Goal: Information Seeking & Learning: Compare options

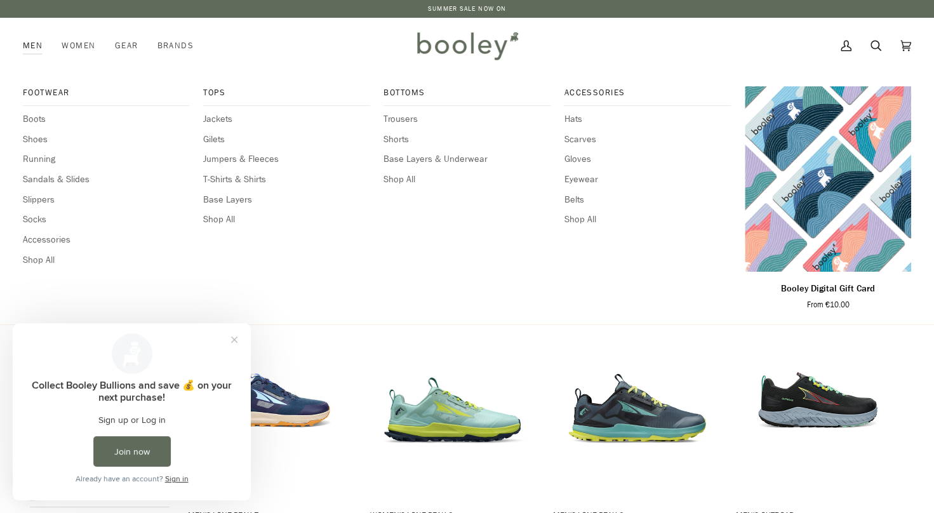
click at [31, 39] on link "Men" at bounding box center [37, 46] width 29 height 56
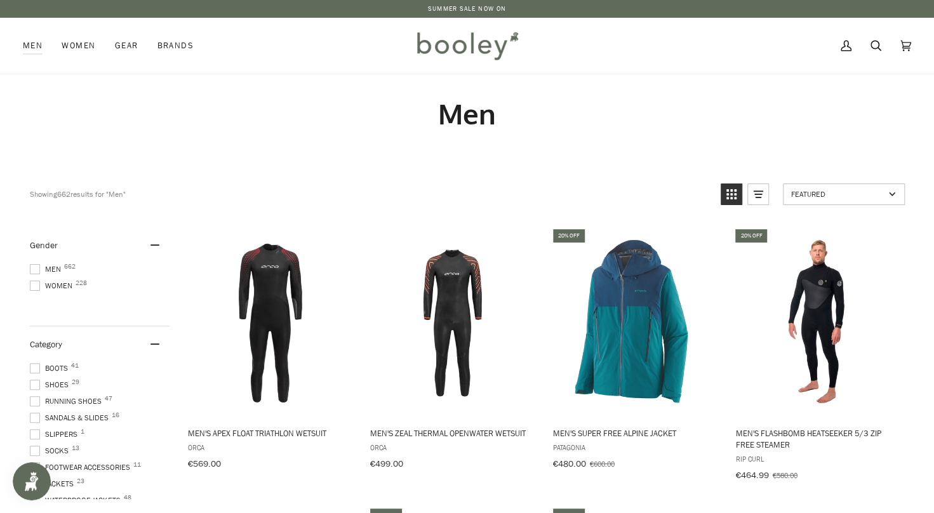
click at [38, 269] on span at bounding box center [35, 269] width 10 height 10
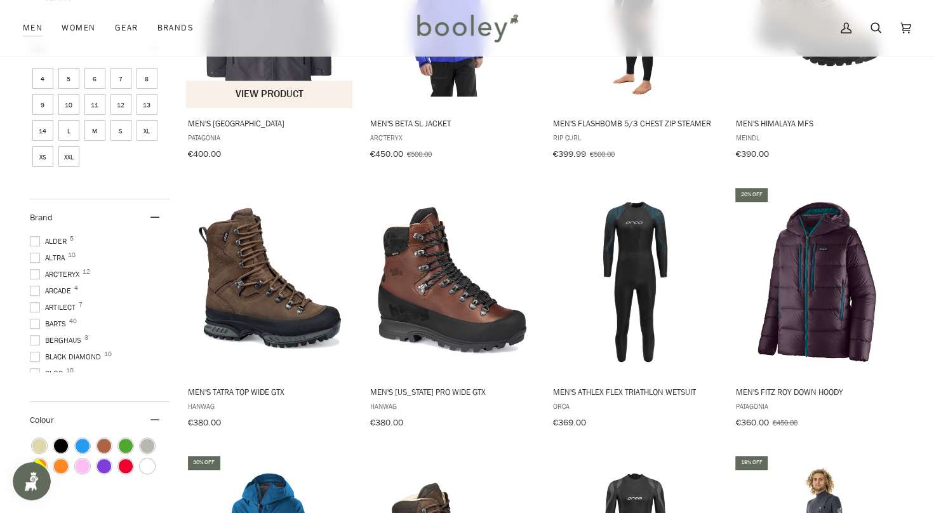
scroll to position [591, 0]
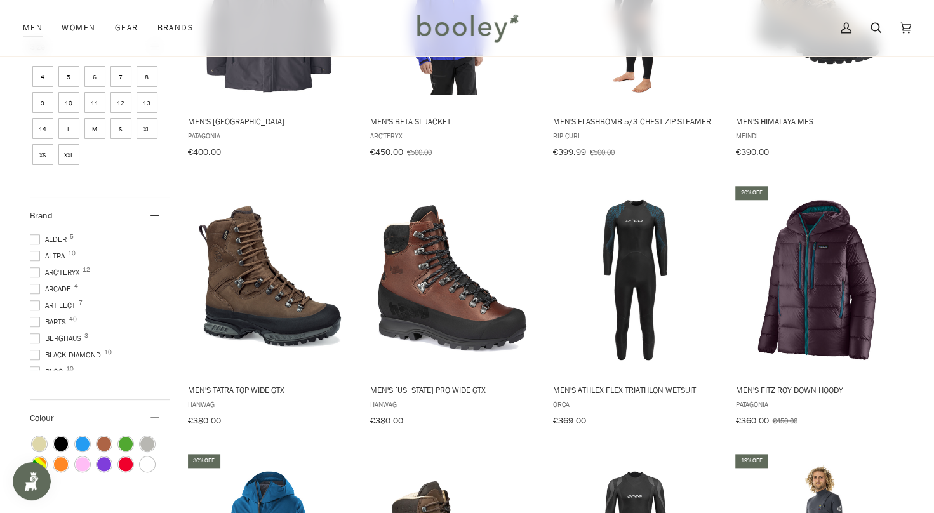
click at [34, 261] on span at bounding box center [35, 256] width 10 height 10
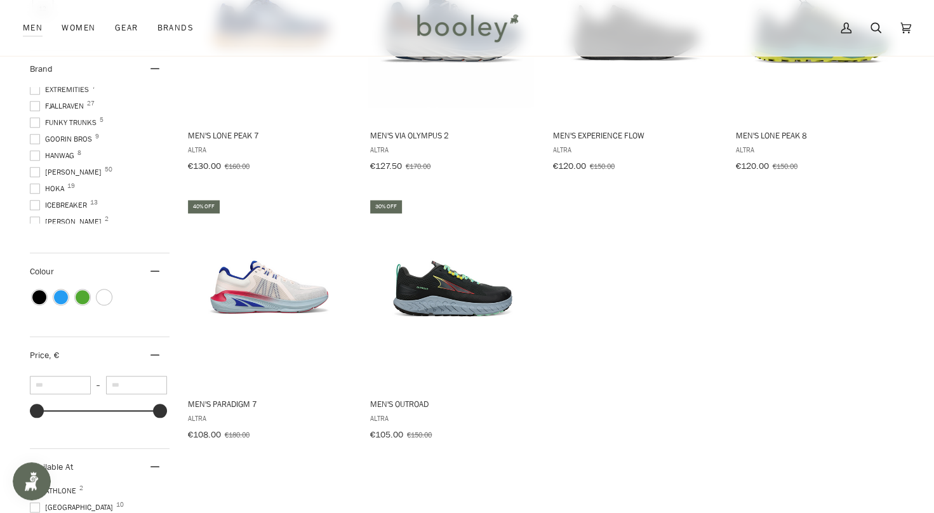
scroll to position [219, 0]
click at [36, 182] on span at bounding box center [35, 187] width 10 height 10
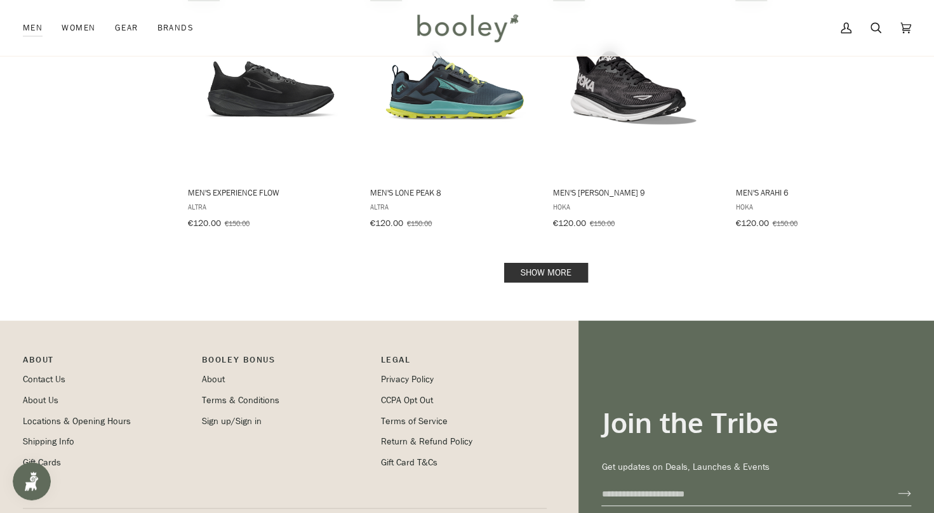
scroll to position [1315, 0]
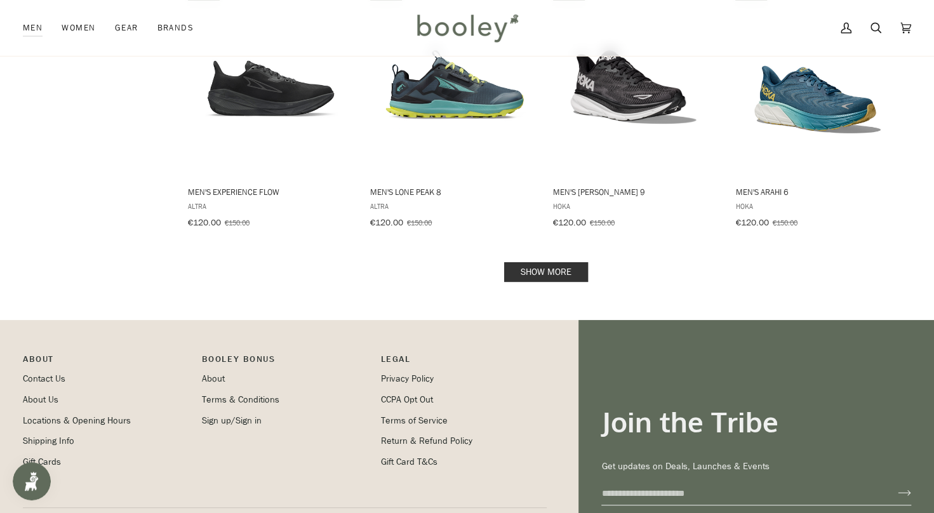
click at [537, 264] on link "Show more" at bounding box center [546, 272] width 84 height 20
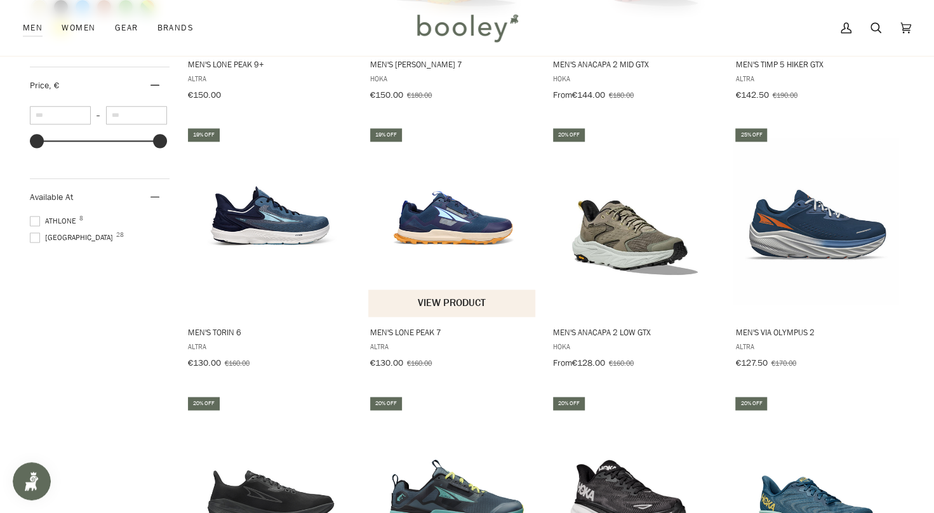
scroll to position [907, 0]
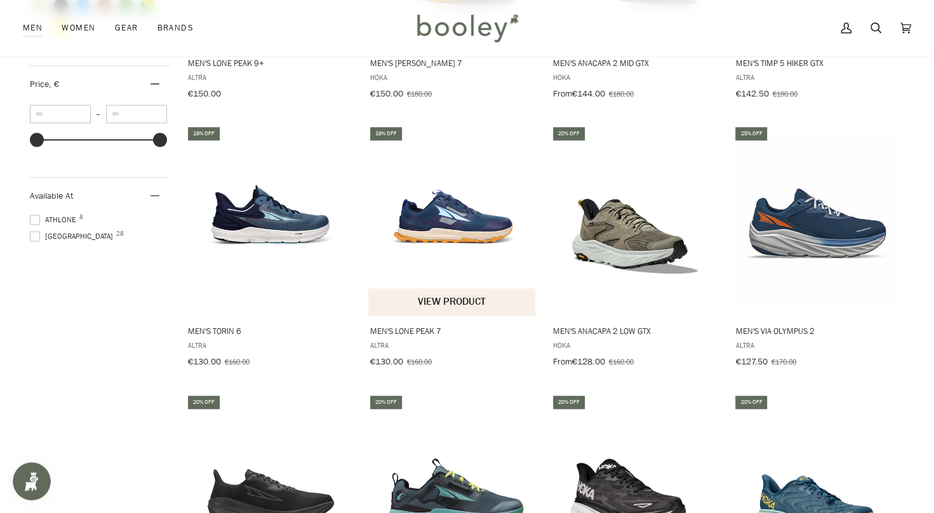
click at [456, 207] on img "Men's Lone Peak 7" at bounding box center [452, 221] width 168 height 168
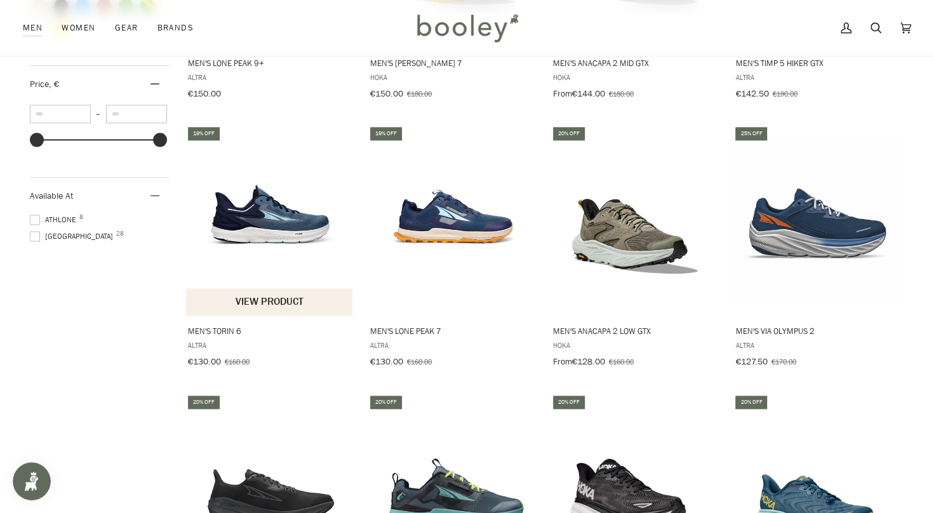
click at [279, 224] on img "Men's Torin 6" at bounding box center [270, 221] width 168 height 168
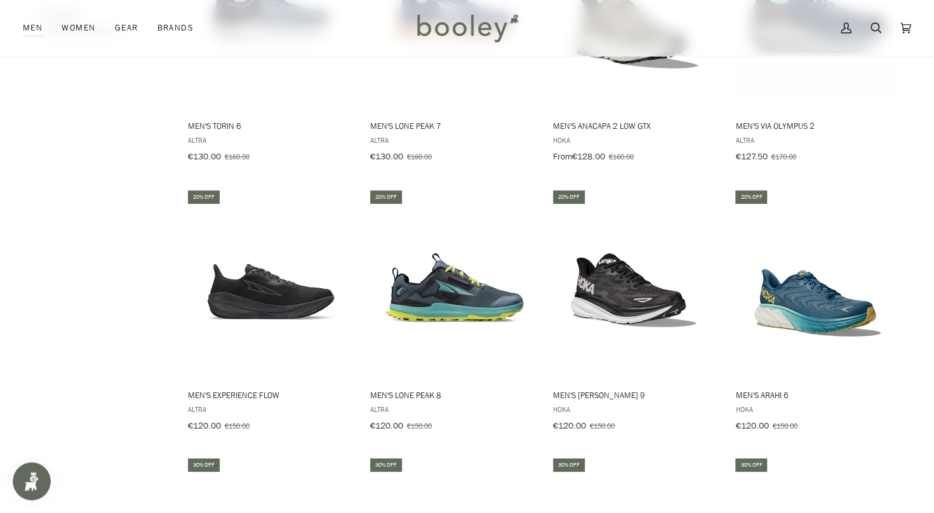
scroll to position [1112, 0]
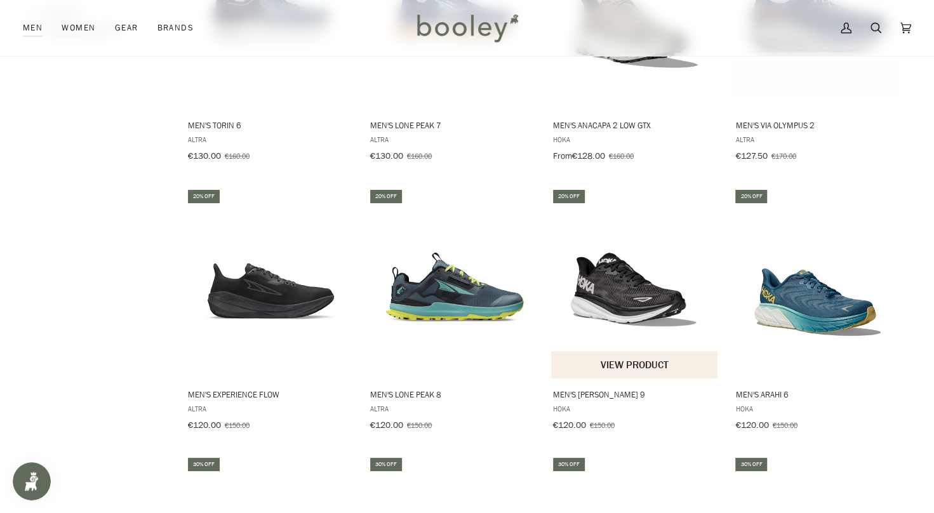
click at [625, 271] on img "Men's Clifton 9" at bounding box center [635, 283] width 168 height 168
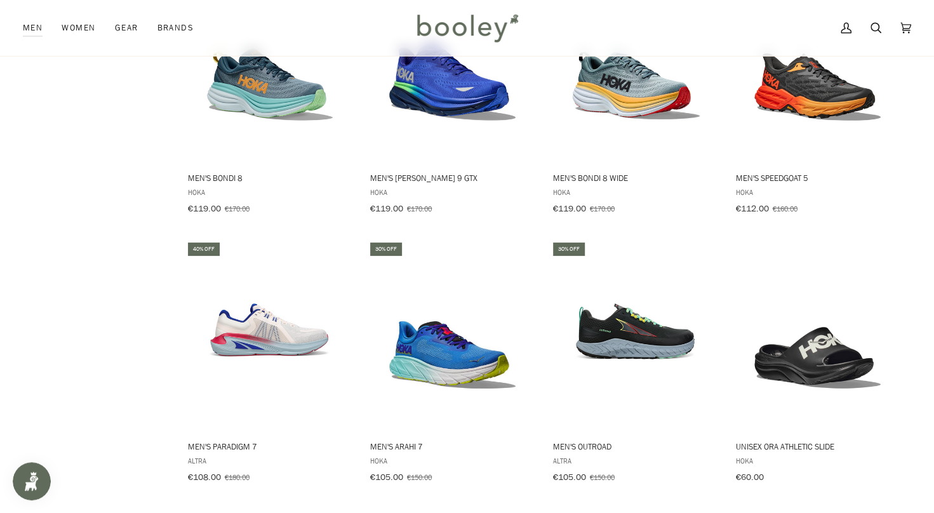
scroll to position [1597, 0]
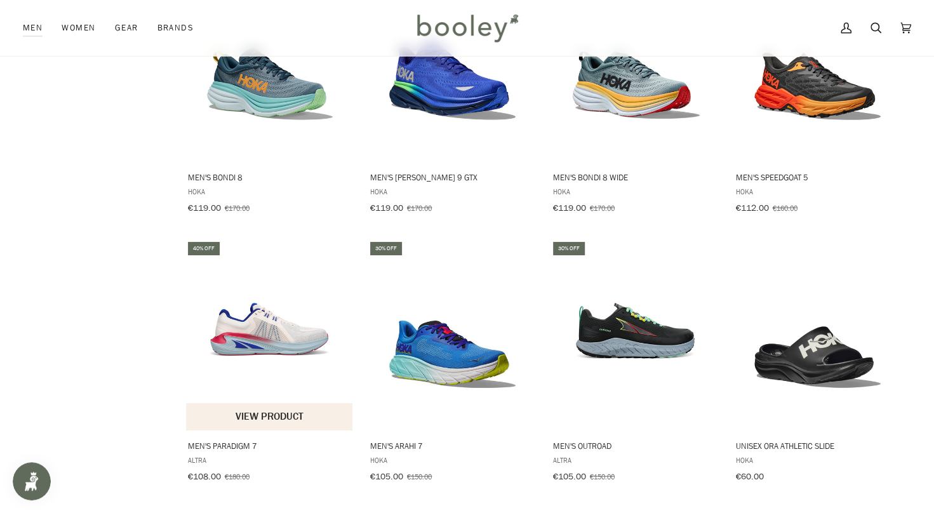
click at [261, 324] on img "Men's Paradigm 7" at bounding box center [270, 335] width 168 height 168
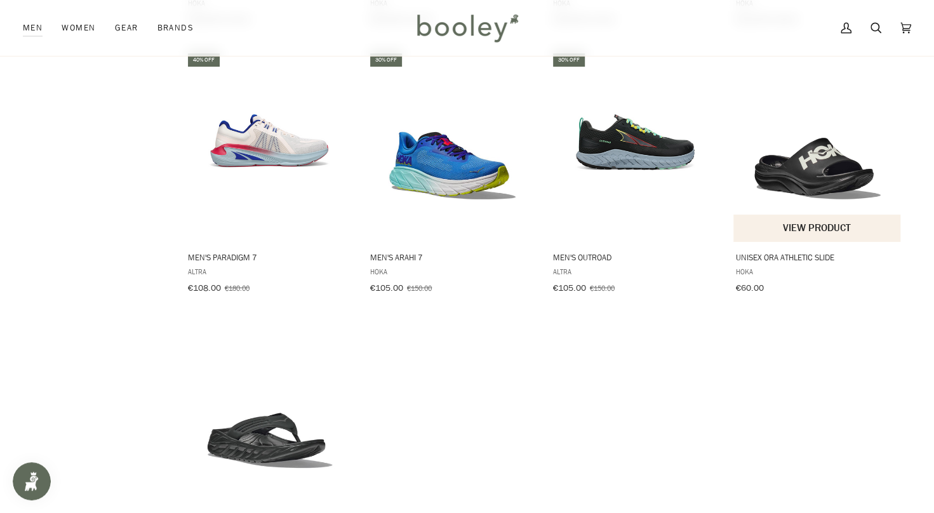
scroll to position [1786, 0]
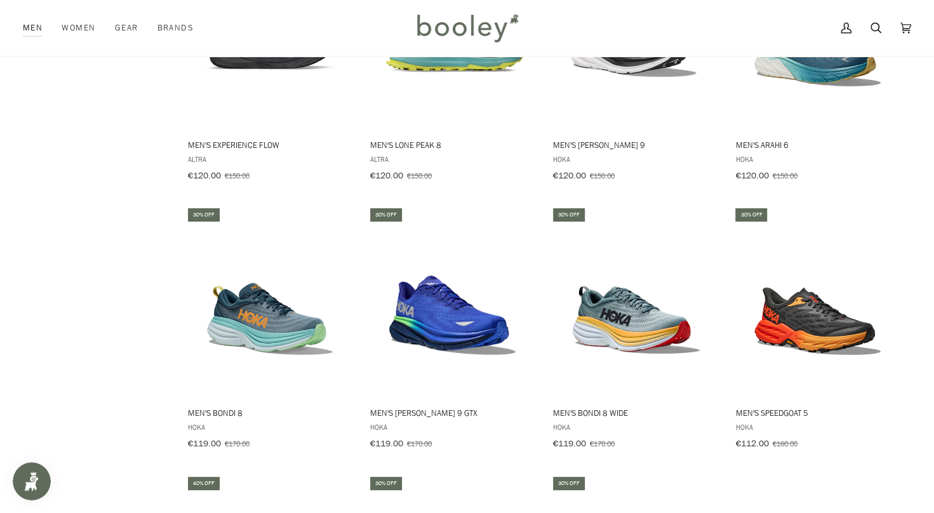
scroll to position [1315, 0]
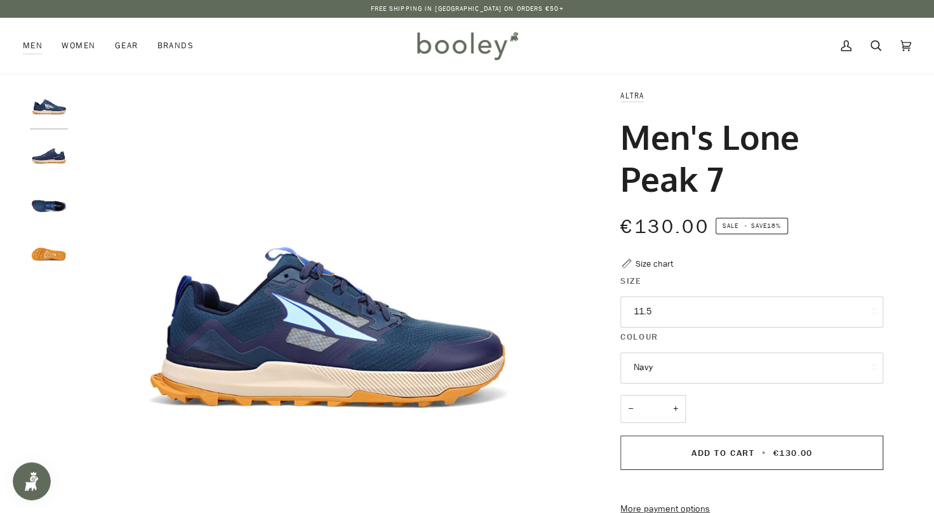
click at [49, 211] on img "Altra Men's Lone Peak 7 Navy - Booley Galway" at bounding box center [49, 205] width 38 height 38
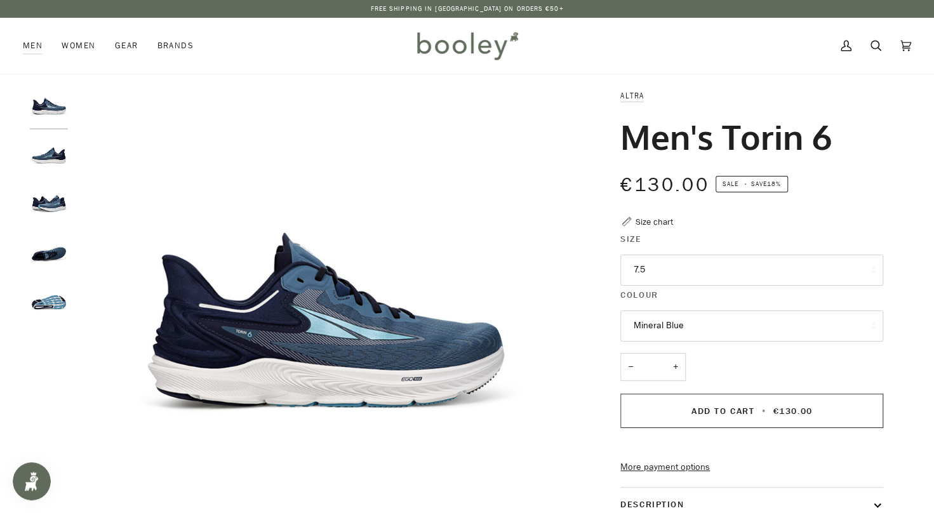
click at [55, 257] on img "Altra Men's Torin 6 Mineral Blue - Booley Galway" at bounding box center [49, 254] width 38 height 38
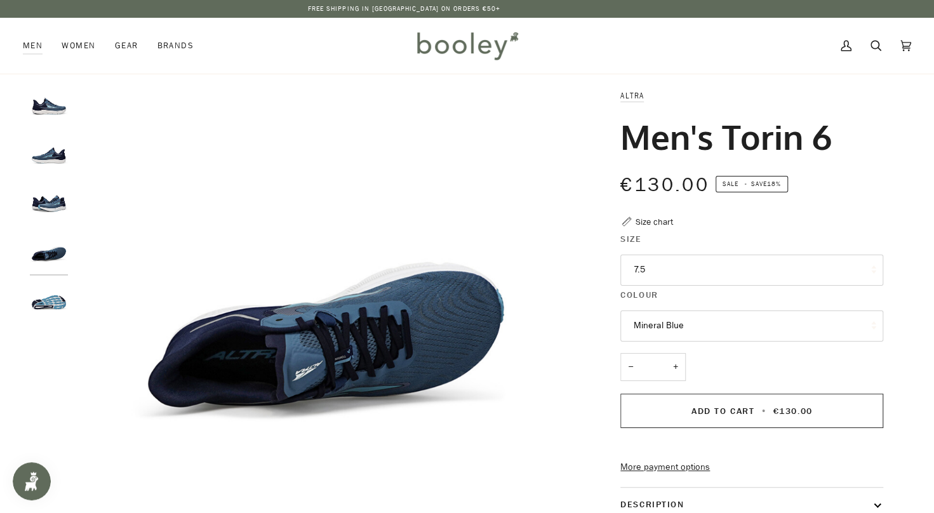
click at [53, 301] on img "Altra Men's Torin 6 Mineral Blue - Booley Galway" at bounding box center [49, 303] width 38 height 38
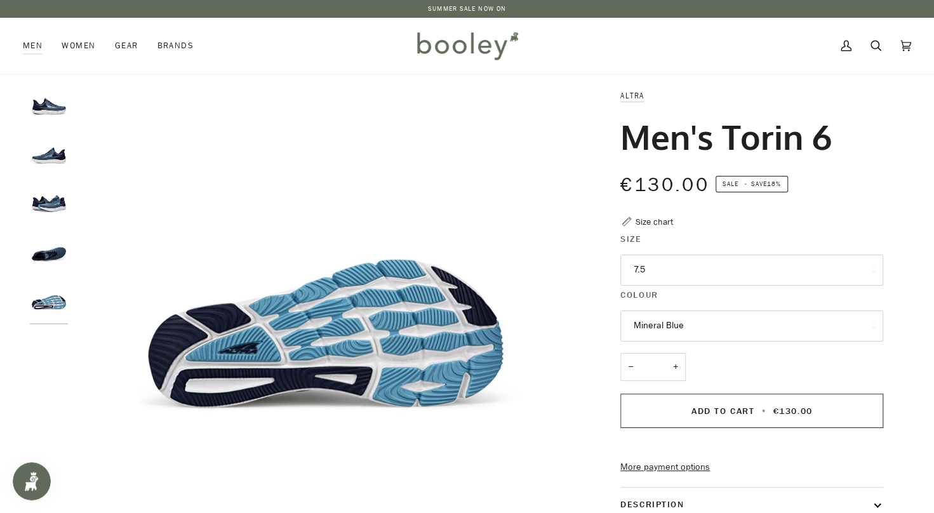
click at [51, 156] on img "Altra Men's Torin 6 Mineral Blue - Booley Galway" at bounding box center [49, 157] width 38 height 38
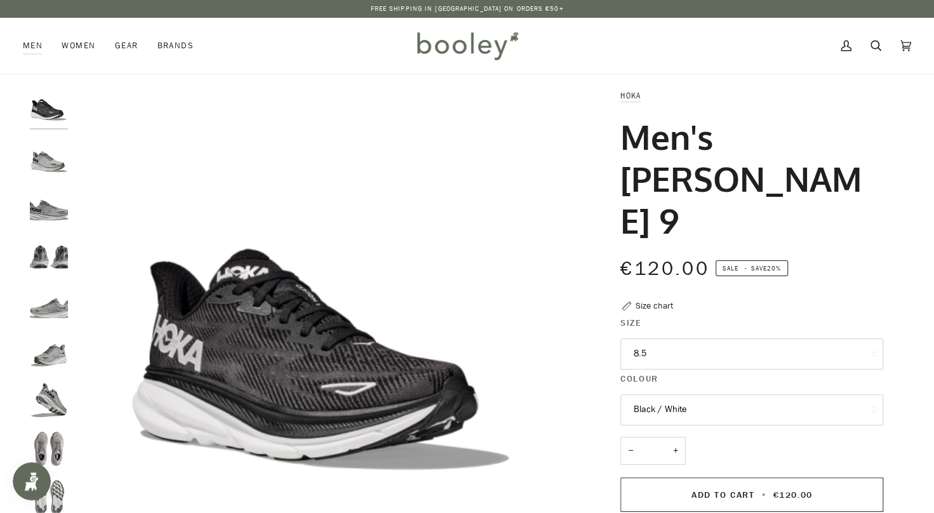
click at [51, 167] on img "Hoka Men's Clifton 9 Harbour Mist / Black - Booley Galway" at bounding box center [49, 157] width 38 height 38
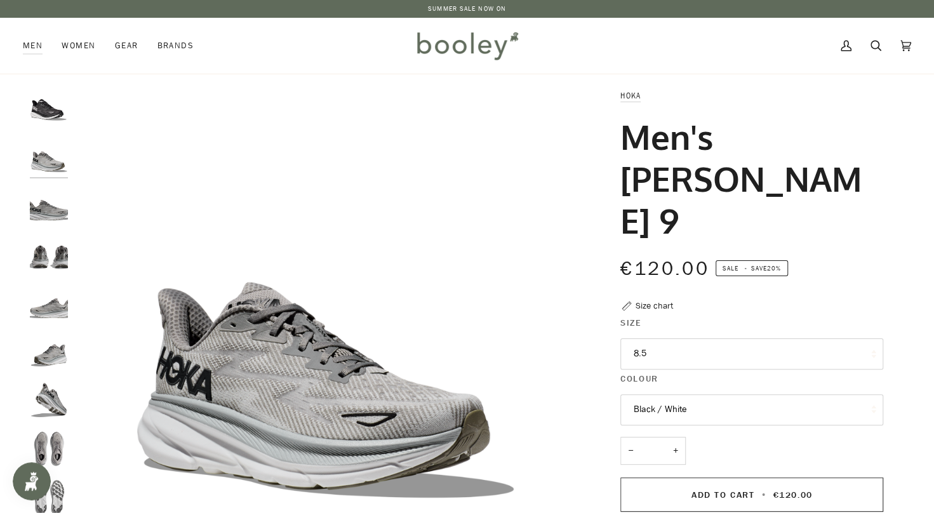
click at [47, 211] on img "Hoka Men's Clifton 9 Harbour Mist / Black - Booley Galway" at bounding box center [49, 205] width 38 height 38
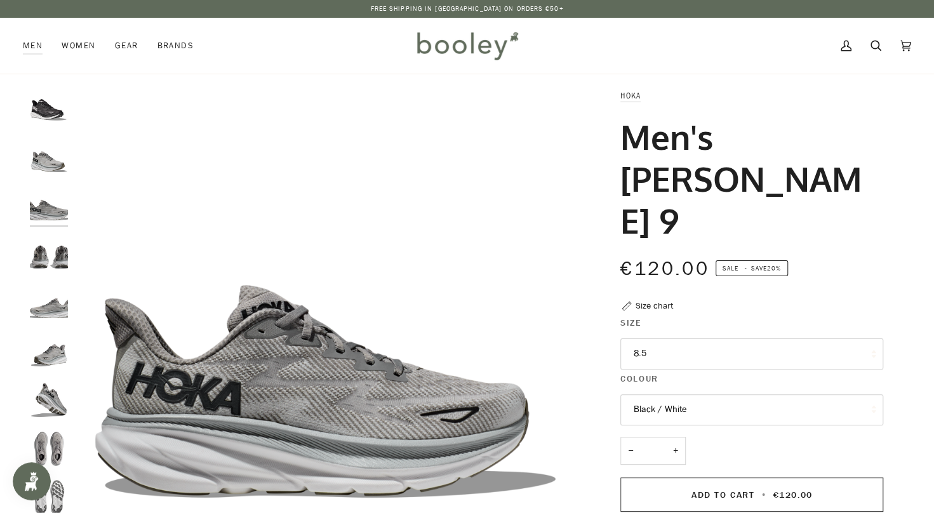
click at [51, 117] on img "Hoka Men's Clifton 9 Black / White - Booley Galway" at bounding box center [49, 108] width 38 height 38
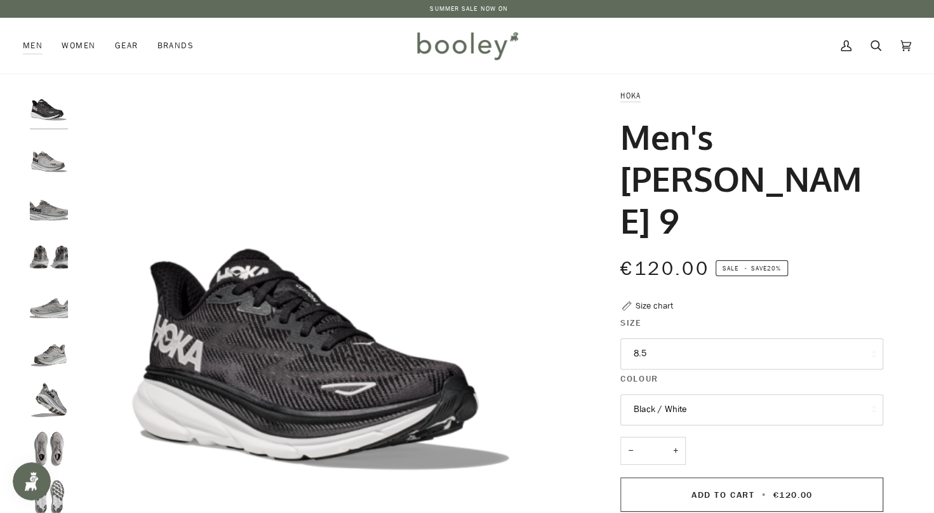
click at [47, 304] on img "Hoka Men's Clifton 9 Harbour Mist / Black - Booley Galway" at bounding box center [49, 303] width 38 height 38
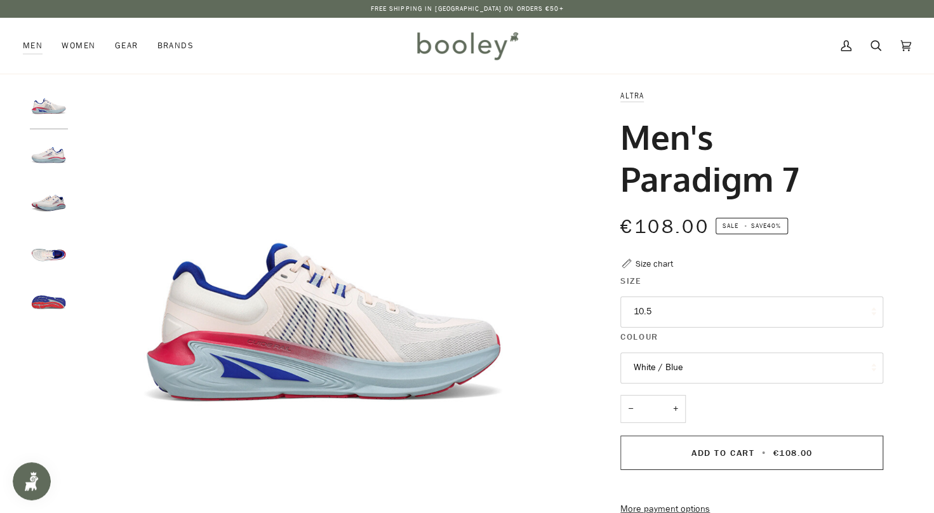
click at [49, 260] on img "Altra Men's Paradigm 7 White / Blue - Booley Galway" at bounding box center [49, 254] width 38 height 38
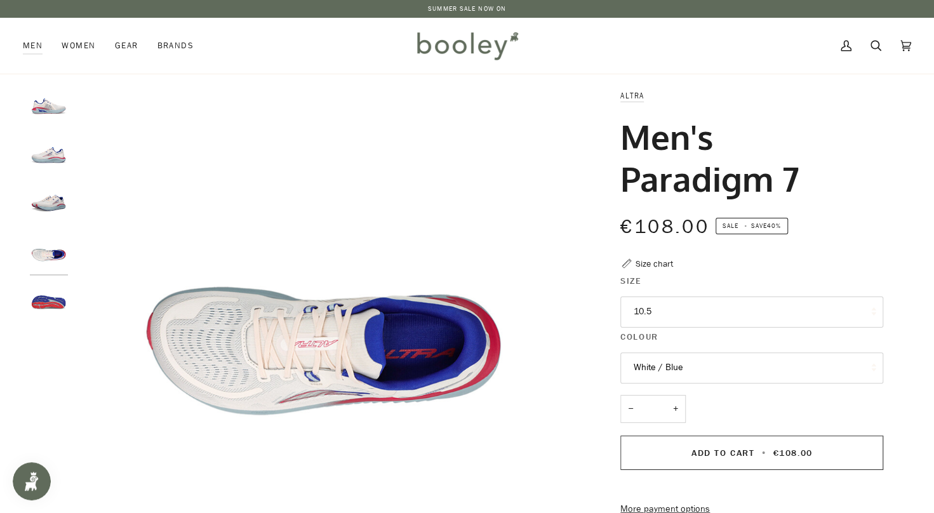
click at [52, 206] on img "Altra Men's Paradigm 7 White / Blue - Booley Galway" at bounding box center [49, 205] width 38 height 38
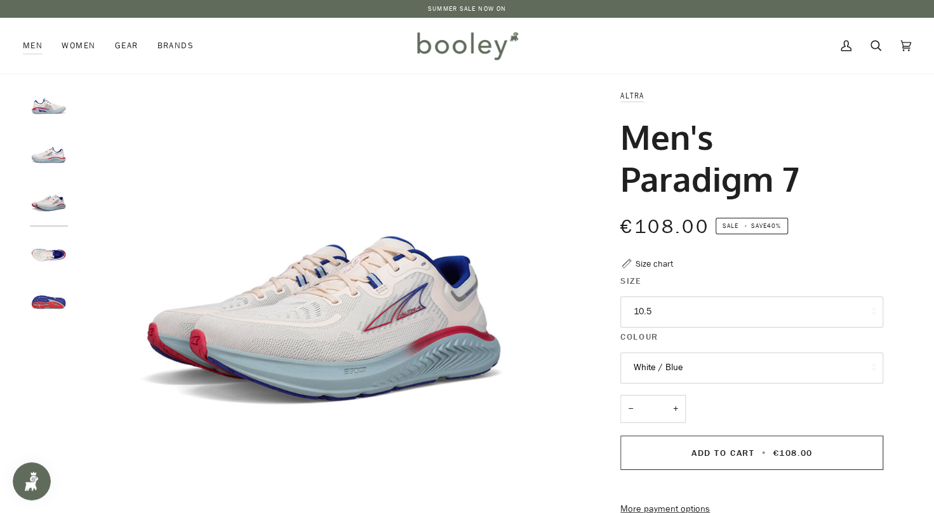
click at [50, 155] on img "Altra Men's Paradigm 7 White / Blue - Booley Galway" at bounding box center [49, 157] width 38 height 38
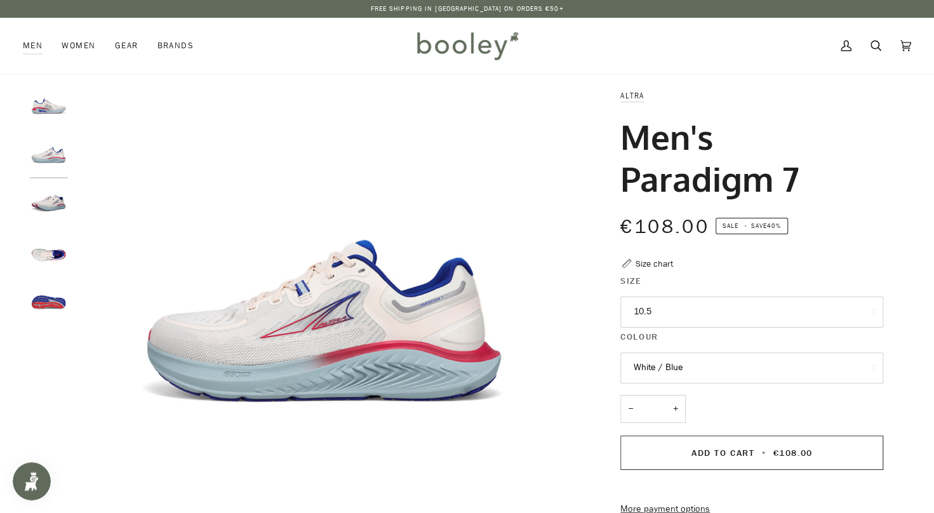
click at [44, 93] on img "Altra Men's Paradigm 7 White / Blue - Booley Galway" at bounding box center [49, 108] width 38 height 38
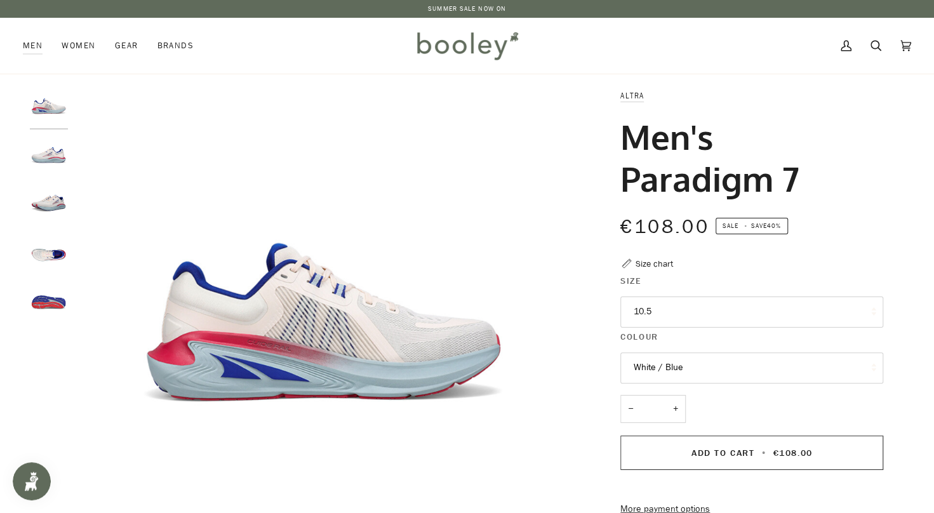
click at [50, 152] on img "Altra Men's Paradigm 7 White / Blue - Booley Galway" at bounding box center [49, 157] width 38 height 38
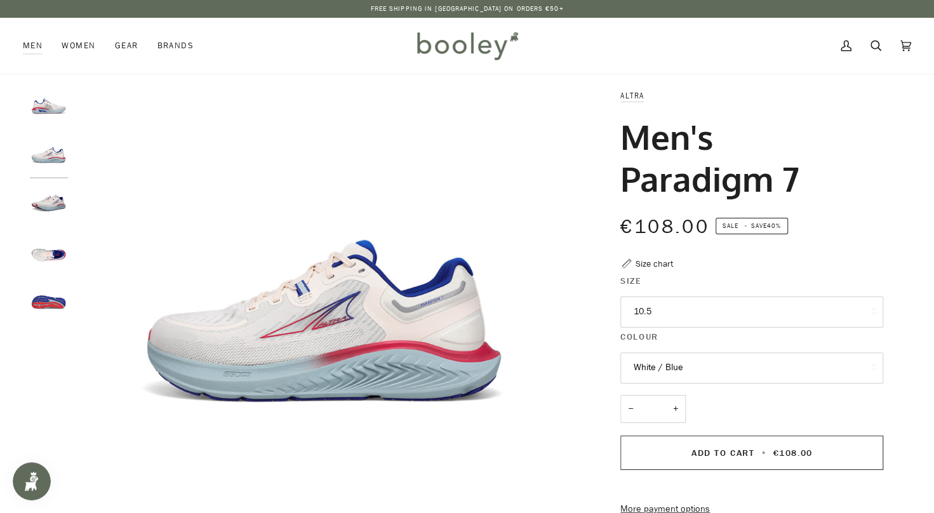
click at [44, 253] on img "Altra Men's Paradigm 7 White / Blue - Booley Galway" at bounding box center [49, 254] width 38 height 38
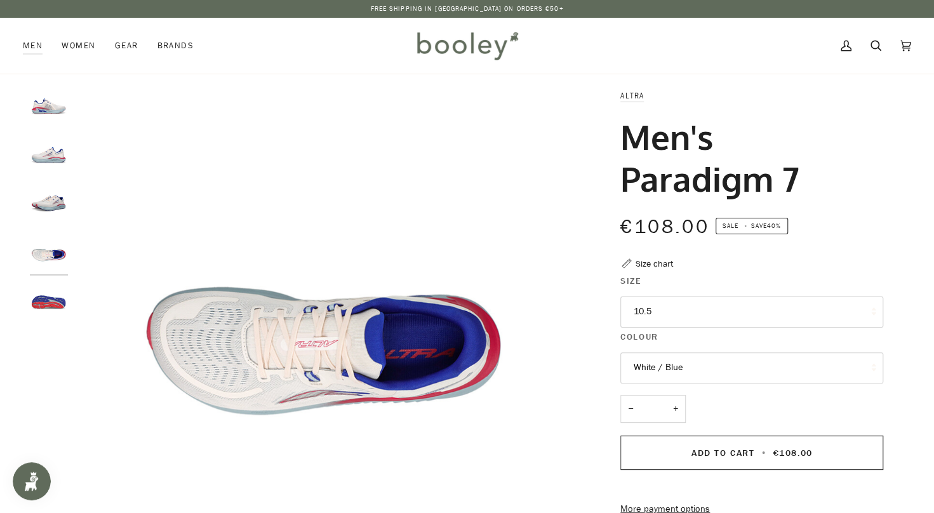
click at [46, 292] on img "Altra Men's Paradigm 7 White / Blue - Booley Galway" at bounding box center [49, 303] width 38 height 38
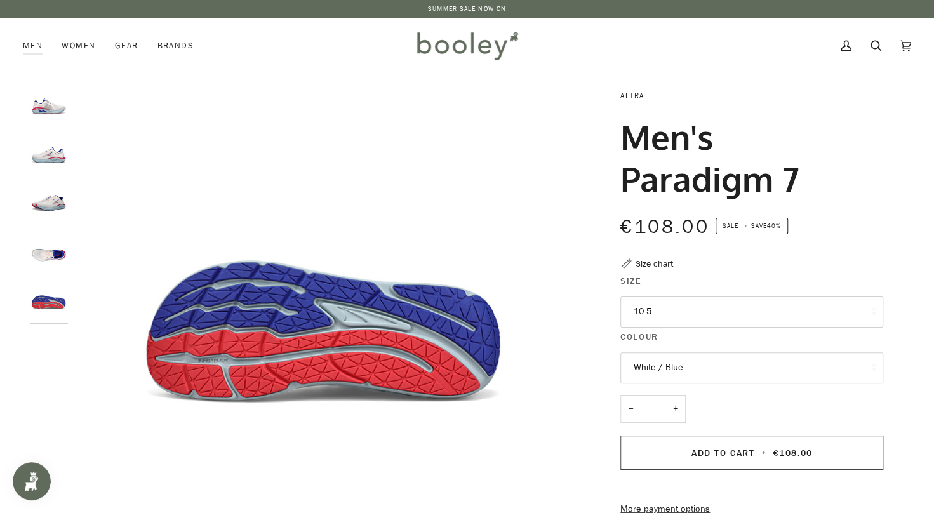
click at [51, 159] on img "Altra Men's Paradigm 7 White / Blue - Booley Galway" at bounding box center [49, 157] width 38 height 38
